Goal: Task Accomplishment & Management: Use online tool/utility

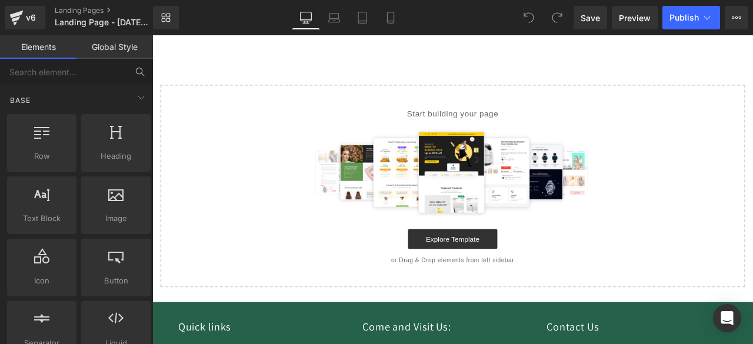
scroll to position [52, 0]
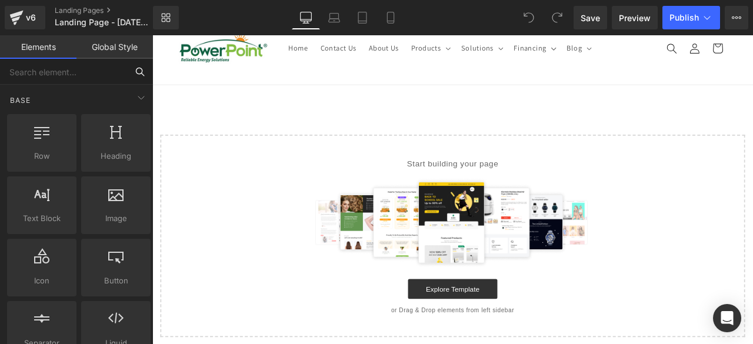
click at [33, 66] on input "text" at bounding box center [63, 72] width 127 height 26
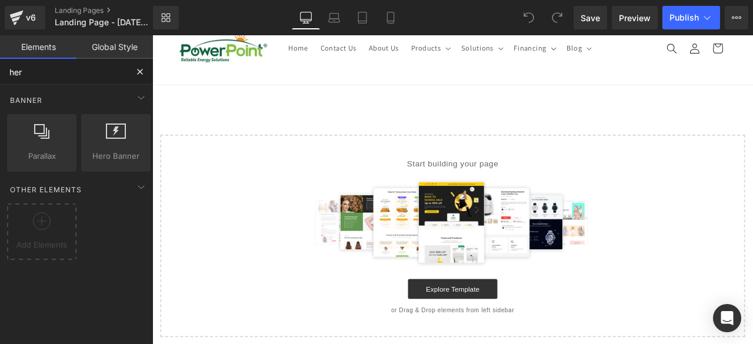
type input "hero"
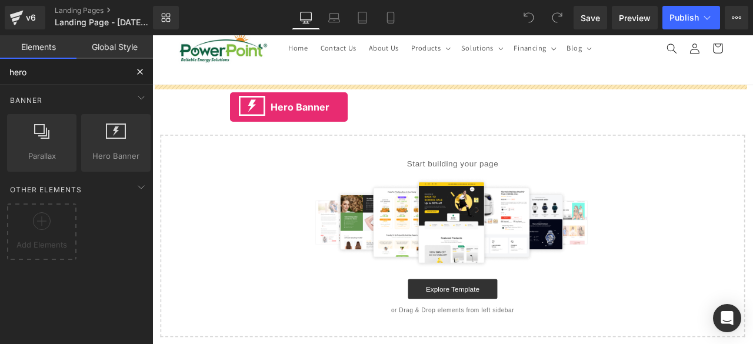
drag, startPoint x: 265, startPoint y: 158, endPoint x: 245, endPoint y: 121, distance: 42.9
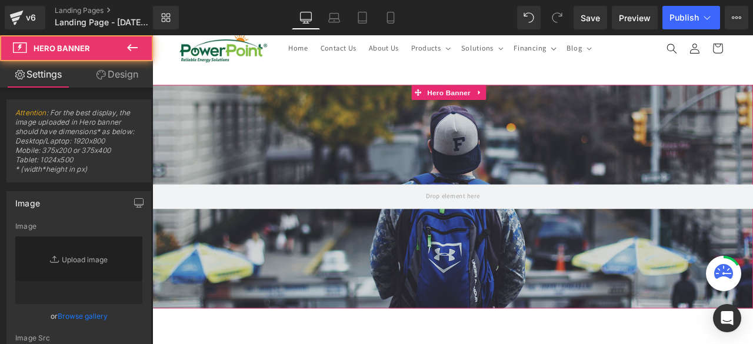
type input "[URL][DOMAIN_NAME]"
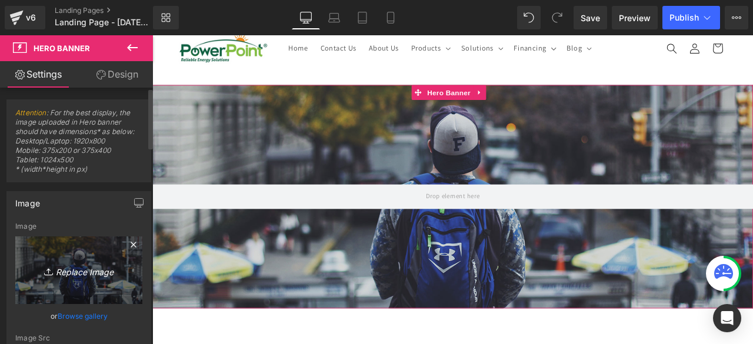
click at [85, 275] on icon "Replace Image" at bounding box center [79, 270] width 94 height 15
type input "C:\fakepath\BACKGROUND.png"
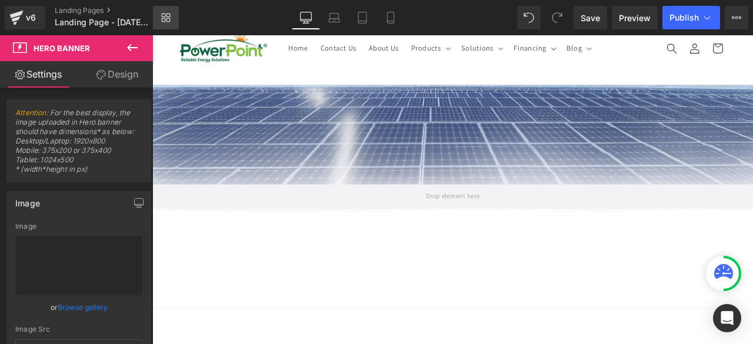
type input "[URL][DOMAIN_NAME]"
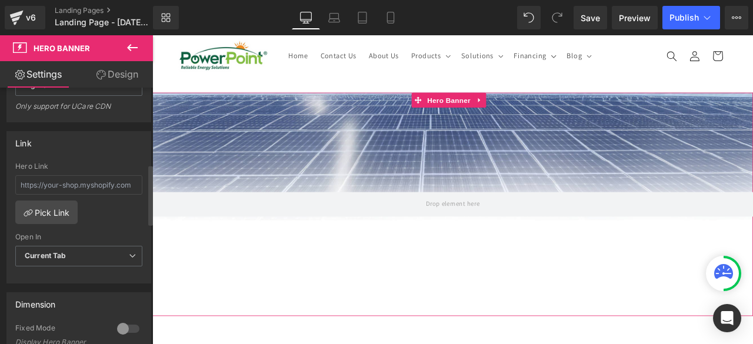
scroll to position [325, 0]
click at [123, 325] on div at bounding box center [128, 328] width 28 height 19
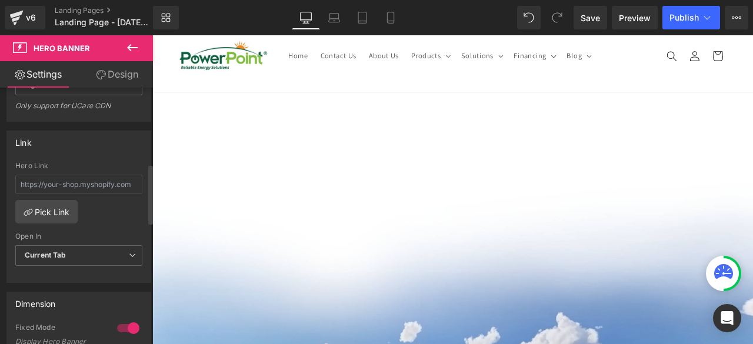
click at [123, 325] on div at bounding box center [128, 328] width 28 height 19
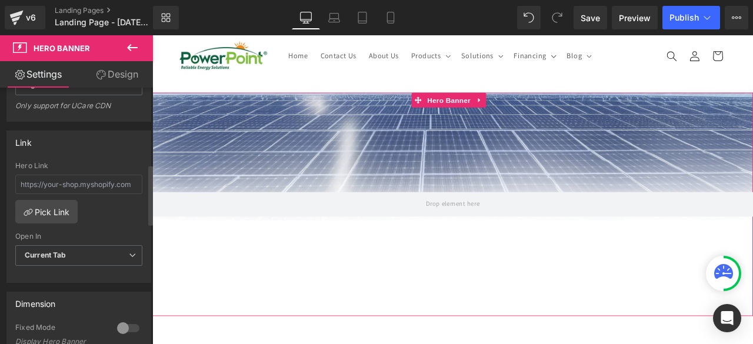
click at [125, 327] on div at bounding box center [128, 328] width 28 height 19
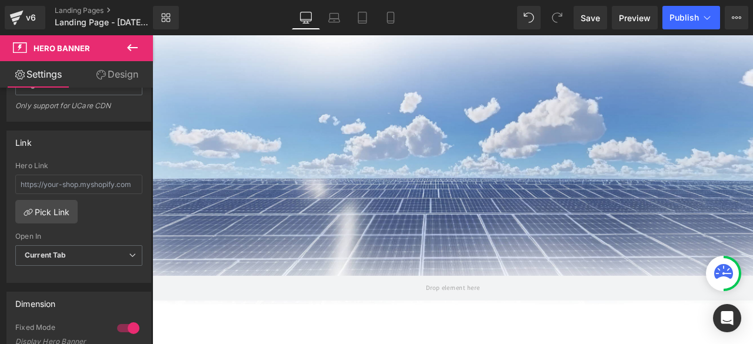
scroll to position [314, 0]
click at [131, 59] on button at bounding box center [132, 48] width 41 height 26
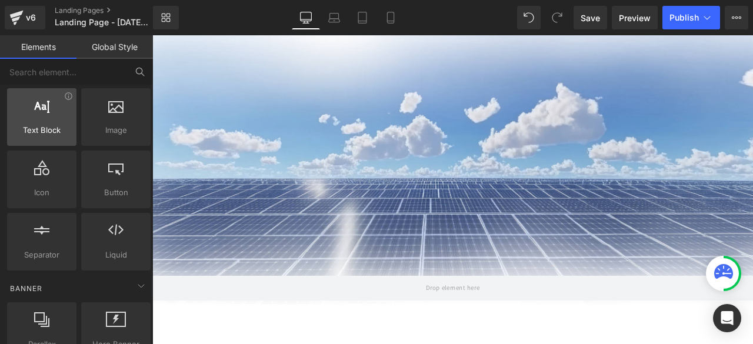
scroll to position [0, 0]
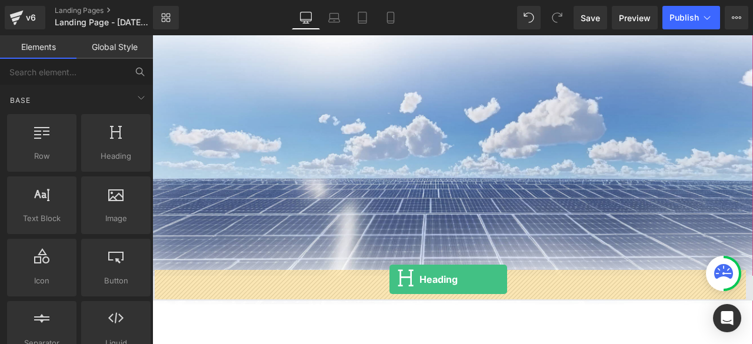
drag, startPoint x: 285, startPoint y: 173, endPoint x: 433, endPoint y: 325, distance: 211.6
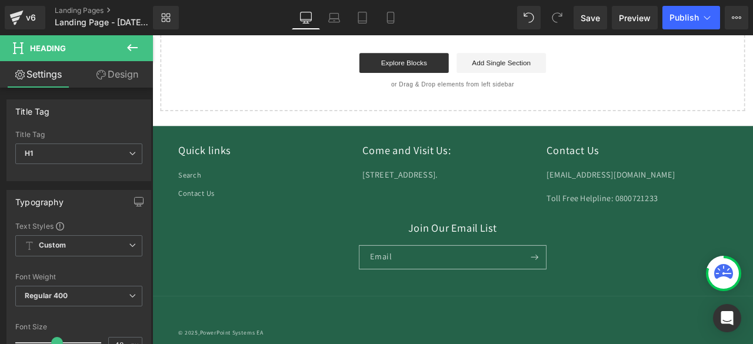
drag, startPoint x: 675, startPoint y: 348, endPoint x: 476, endPoint y: 250, distance: 221.4
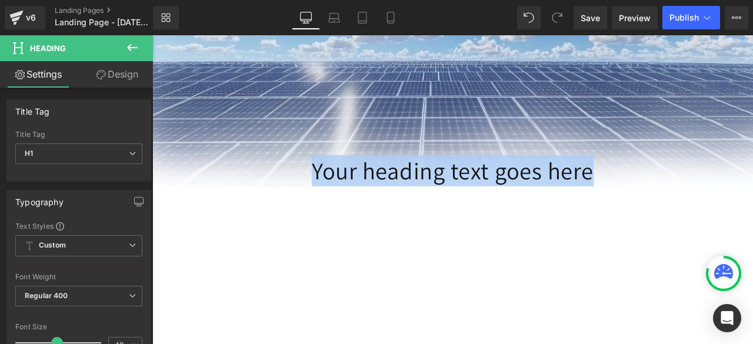
scroll to position [436, 0]
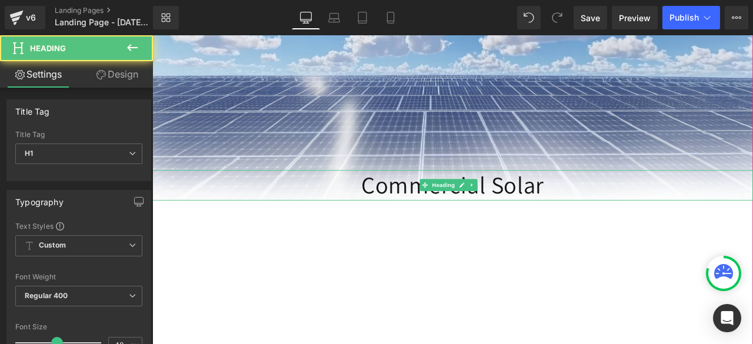
click at [549, 205] on h1 "Commercial Solar" at bounding box center [507, 213] width 711 height 36
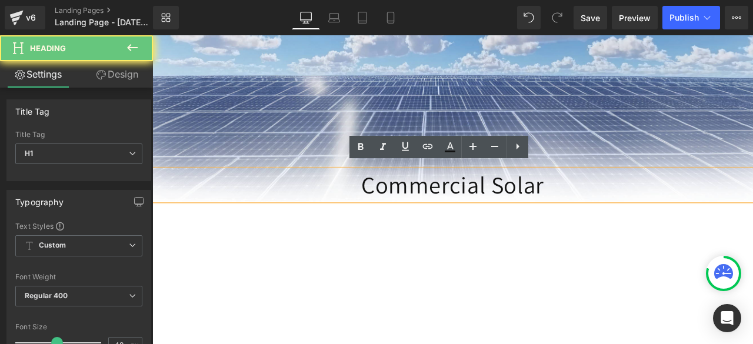
click at [609, 209] on h1 "Commercial Solar" at bounding box center [507, 213] width 711 height 36
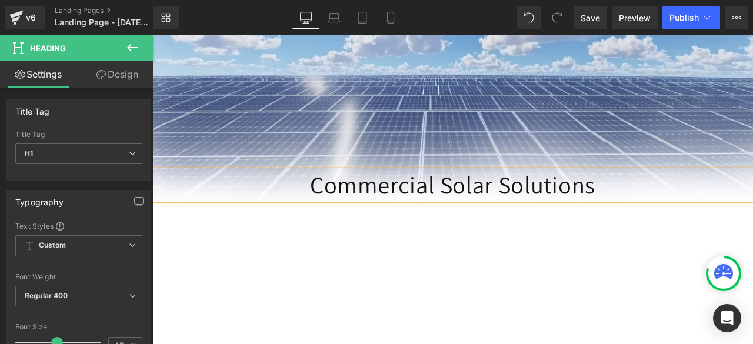
click at [614, 332] on div "Commercial Solar Solutions Heading" at bounding box center [507, 213] width 711 height 1006
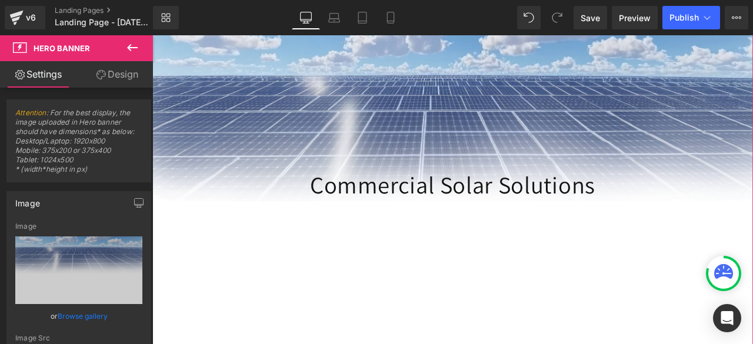
click at [474, 195] on h1 "Commercial Solar Solutions" at bounding box center [507, 213] width 711 height 36
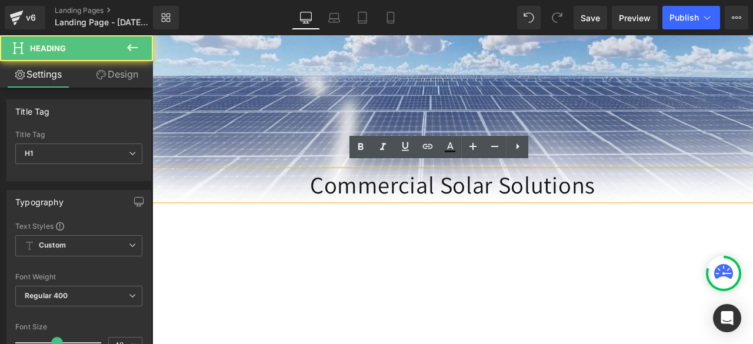
click at [485, 200] on h1 "Commercial Solar Solutions" at bounding box center [507, 213] width 711 height 36
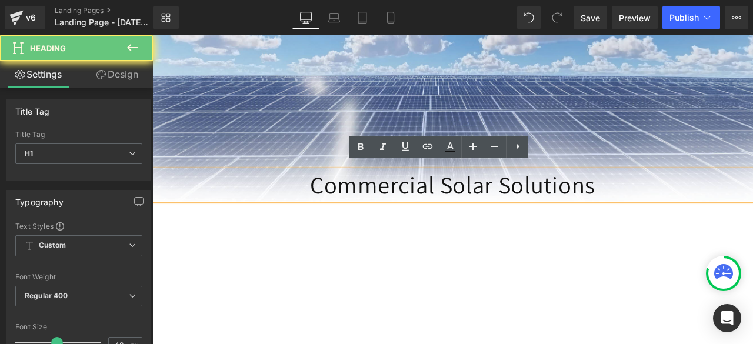
scroll to position [419, 0]
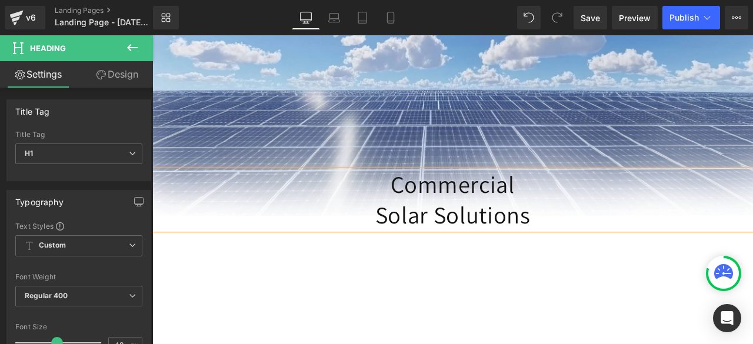
click at [645, 335] on div "Commercial Solar Solutions Heading" at bounding box center [507, 230] width 711 height 1006
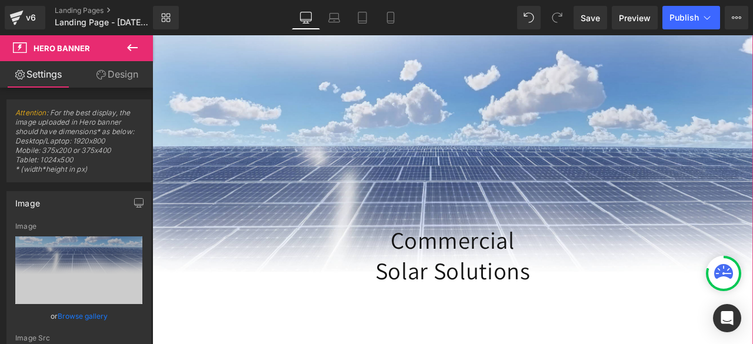
scroll to position [354, 0]
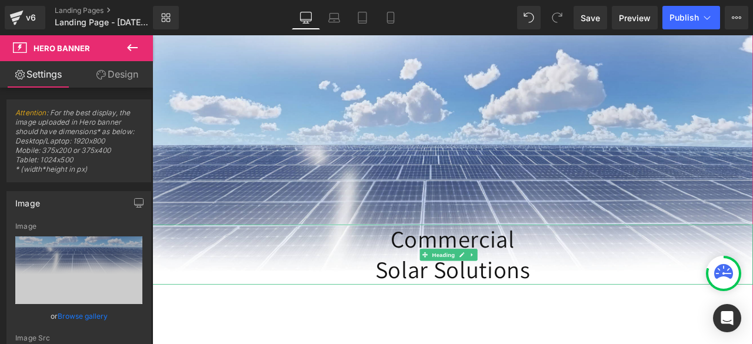
click at [492, 271] on h1 "Commercial" at bounding box center [507, 278] width 711 height 36
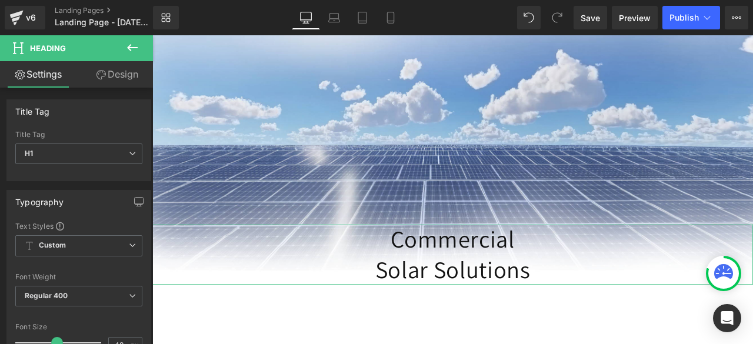
click at [116, 78] on link "Design" at bounding box center [117, 74] width 76 height 26
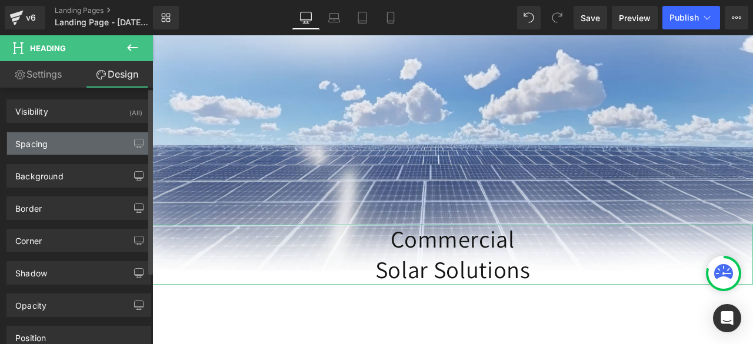
click at [70, 149] on div "Spacing" at bounding box center [78, 143] width 143 height 22
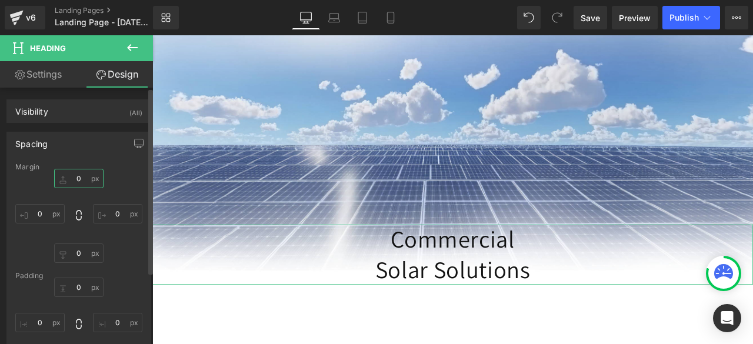
click at [80, 178] on input "0" at bounding box center [78, 178] width 49 height 19
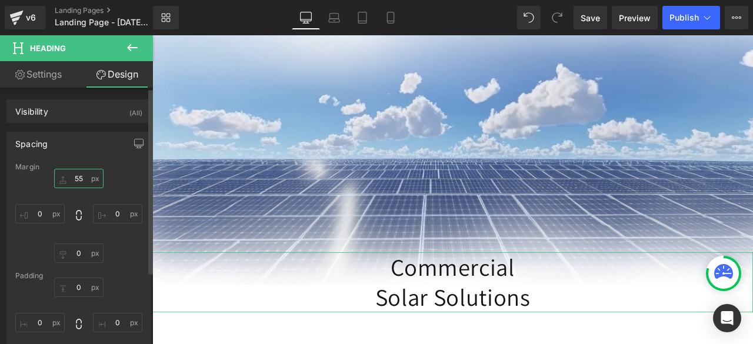
type input "5"
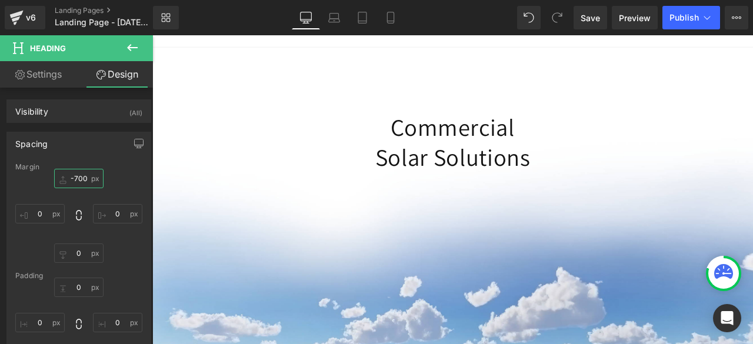
scroll to position [97, 0]
type input "-700"
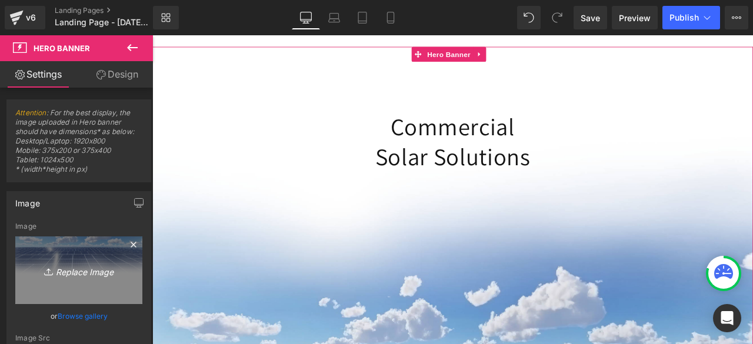
click at [74, 271] on icon "Replace Image" at bounding box center [79, 270] width 94 height 15
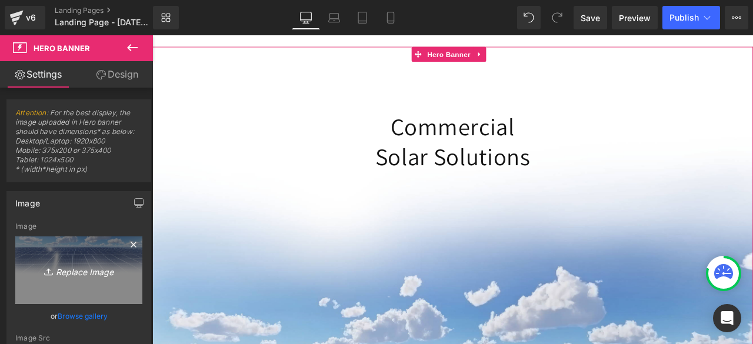
click at [68, 293] on link "Replace Image" at bounding box center [78, 270] width 127 height 68
type input "C:\fakepath\COMMERCIAL SOLAR COMPANY (3).png"
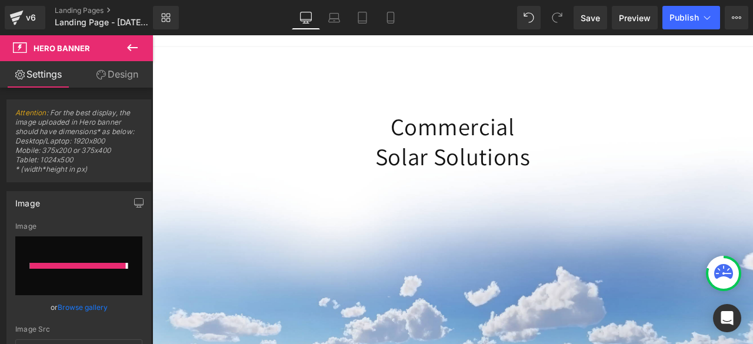
type input "[URL][DOMAIN_NAME]"
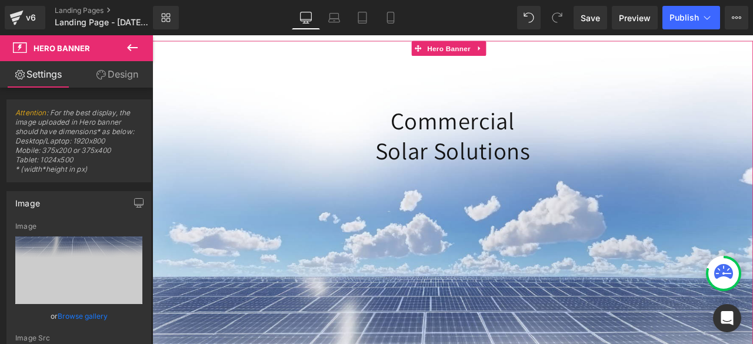
scroll to position [102, 0]
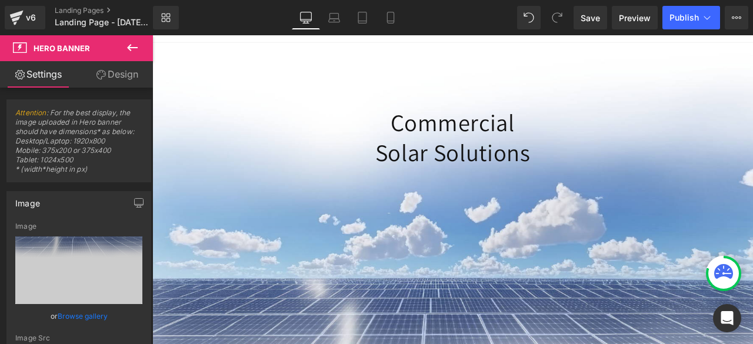
click at [127, 34] on div "v6 Landing Pages Landing Page - [DATE] 13:53:24" at bounding box center [76, 17] width 153 height 35
click at [130, 52] on icon at bounding box center [132, 48] width 14 height 14
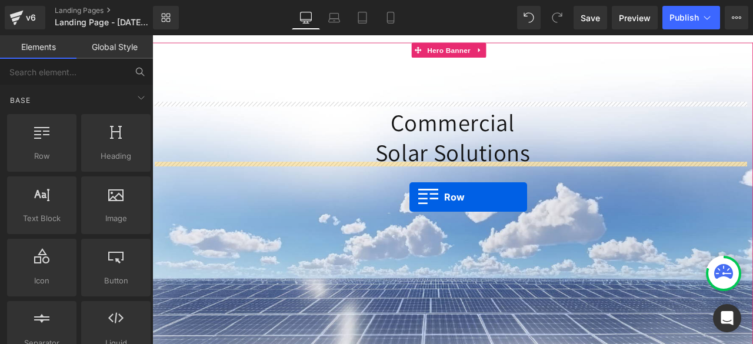
drag, startPoint x: 199, startPoint y: 179, endPoint x: 457, endPoint y: 226, distance: 261.8
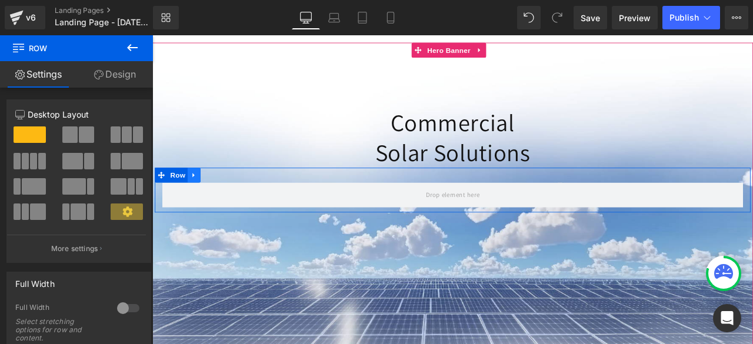
click at [202, 197] on icon at bounding box center [202, 201] width 8 height 9
click at [228, 197] on icon at bounding box center [232, 201] width 8 height 8
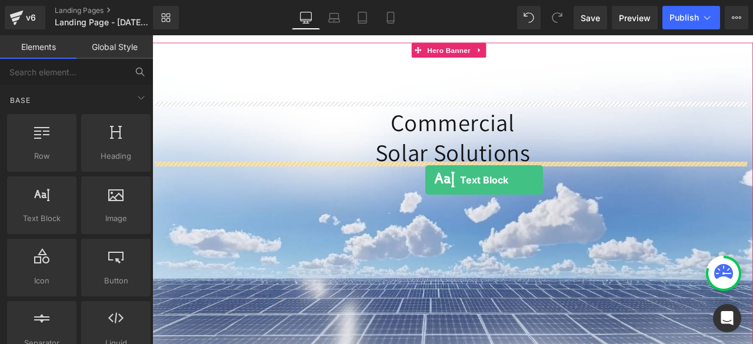
drag, startPoint x: 215, startPoint y: 248, endPoint x: 476, endPoint y: 208, distance: 264.1
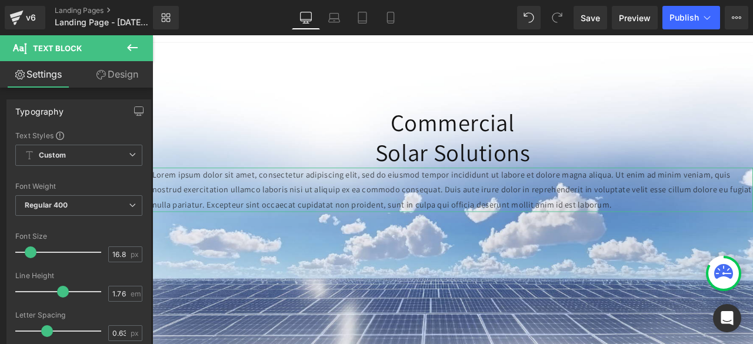
click at [115, 77] on link "Design" at bounding box center [117, 74] width 76 height 26
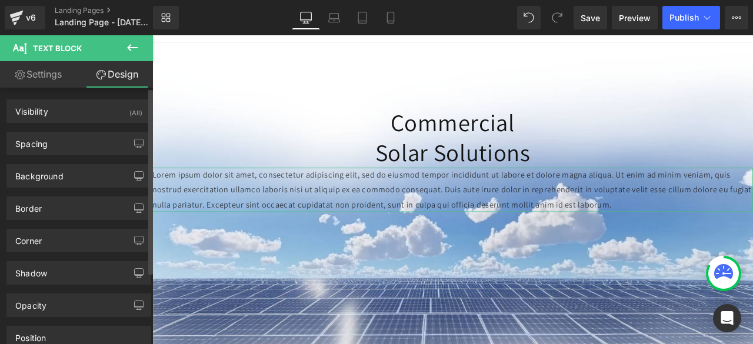
click at [56, 130] on div "Spacing [GEOGRAPHIC_DATA] 0px 0 0px 0 0px 0 0px 0 [GEOGRAPHIC_DATA] 0px 0 0px 0…" at bounding box center [79, 139] width 158 height 32
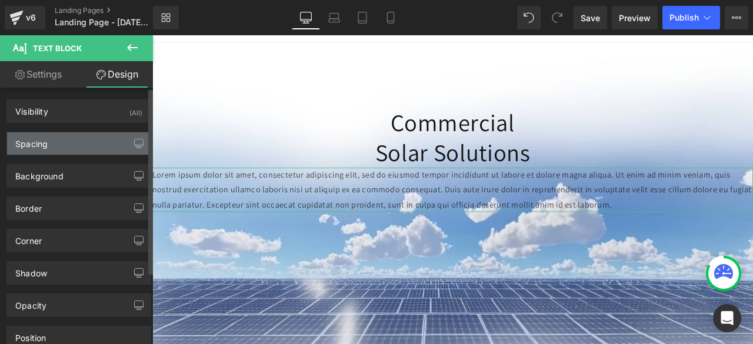
click at [41, 148] on div "Spacing" at bounding box center [31, 140] width 32 height 16
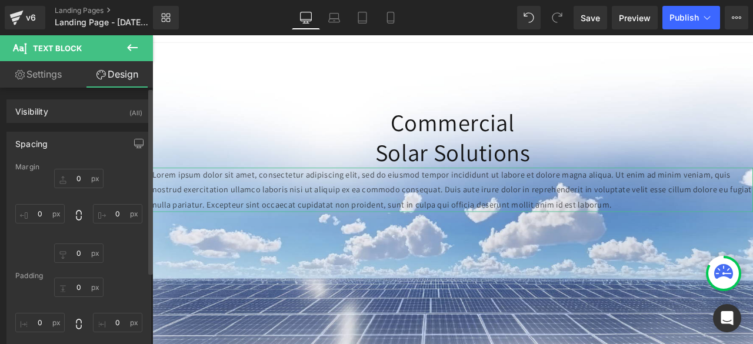
click at [42, 202] on div "0px 0 0px 0 0px 0 0px 0" at bounding box center [78, 216] width 127 height 94
click at [42, 210] on input "0" at bounding box center [39, 213] width 49 height 19
type input "100"
click at [118, 209] on input "0" at bounding box center [117, 213] width 49 height 19
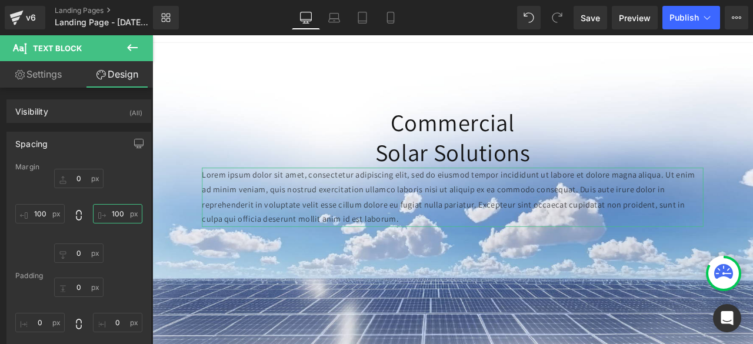
type input "100"
click at [109, 73] on link "Design" at bounding box center [117, 74] width 76 height 26
click at [36, 148] on div "Spacing" at bounding box center [31, 140] width 32 height 16
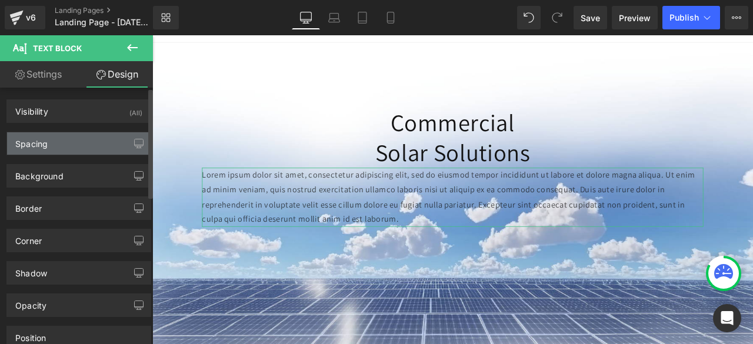
click at [33, 151] on div "Spacing" at bounding box center [78, 143] width 143 height 22
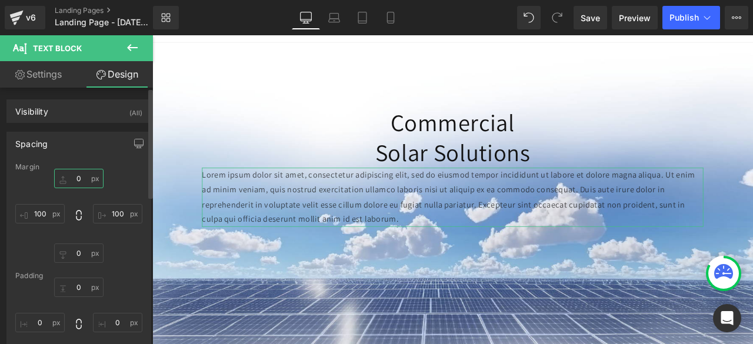
click at [75, 177] on input "0" at bounding box center [78, 178] width 49 height 19
type input "30"
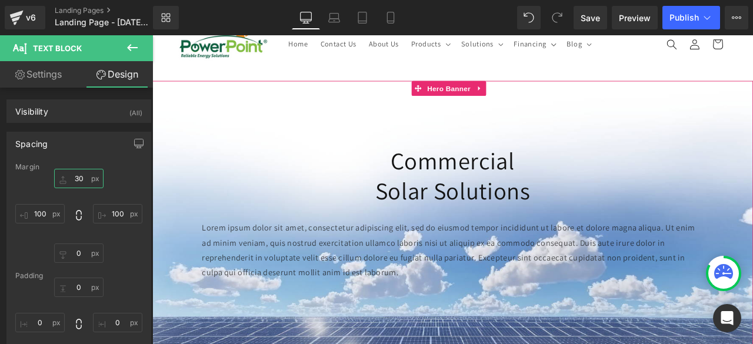
scroll to position [56, 0]
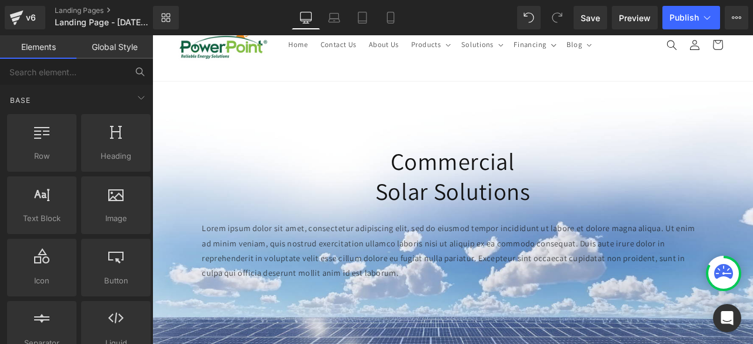
click at [717, 52] on header "Home Contact Us About Us Products Products Surge Protection Extensions Lighting" at bounding box center [507, 47] width 711 height 86
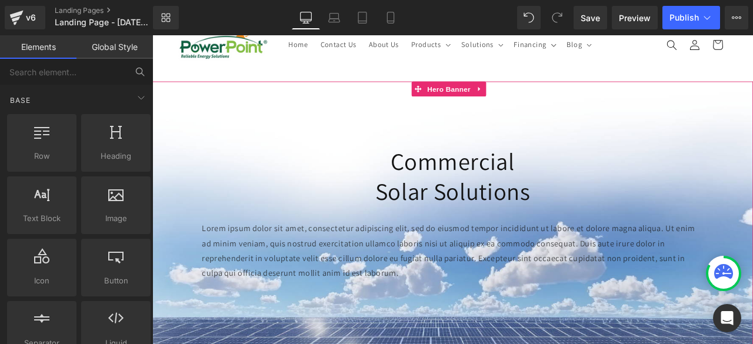
scroll to position [150, 0]
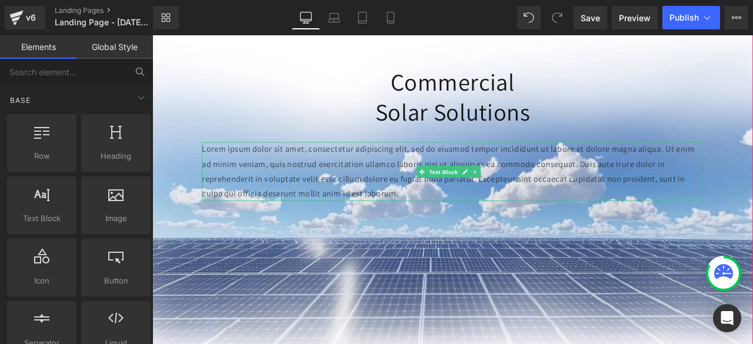
click at [241, 177] on p "Lorem ipsum dolor sit amet, consectetur adipiscing elit, sed do eiusmod tempor …" at bounding box center [508, 196] width 594 height 69
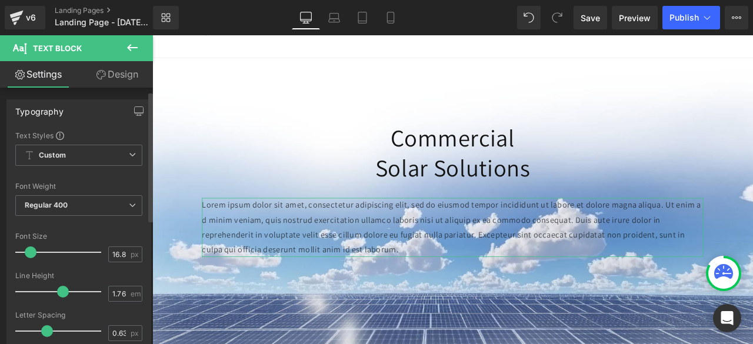
scroll to position [14, 0]
